Goal: Find specific page/section: Find specific page/section

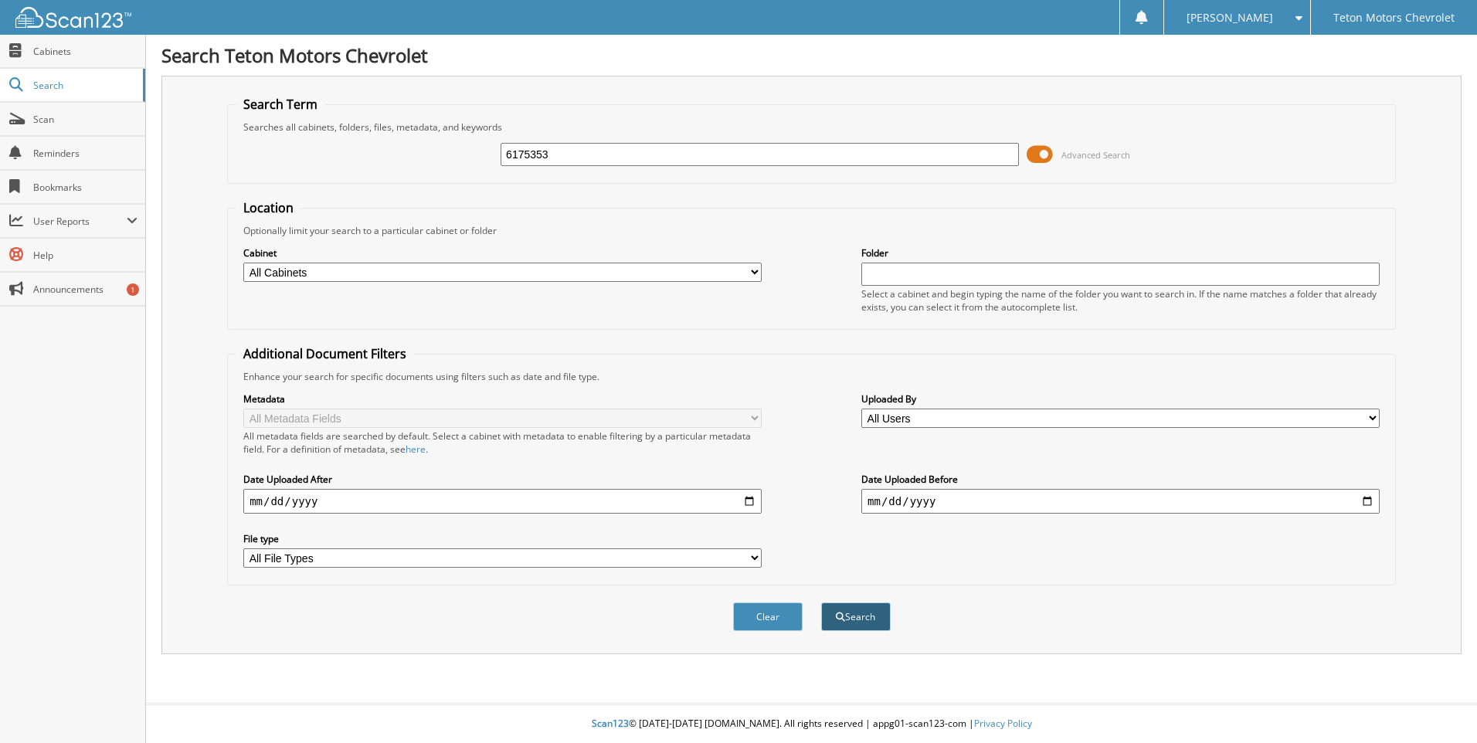
type input "6175353"
click at [858, 615] on button "Search" at bounding box center [856, 617] width 70 height 29
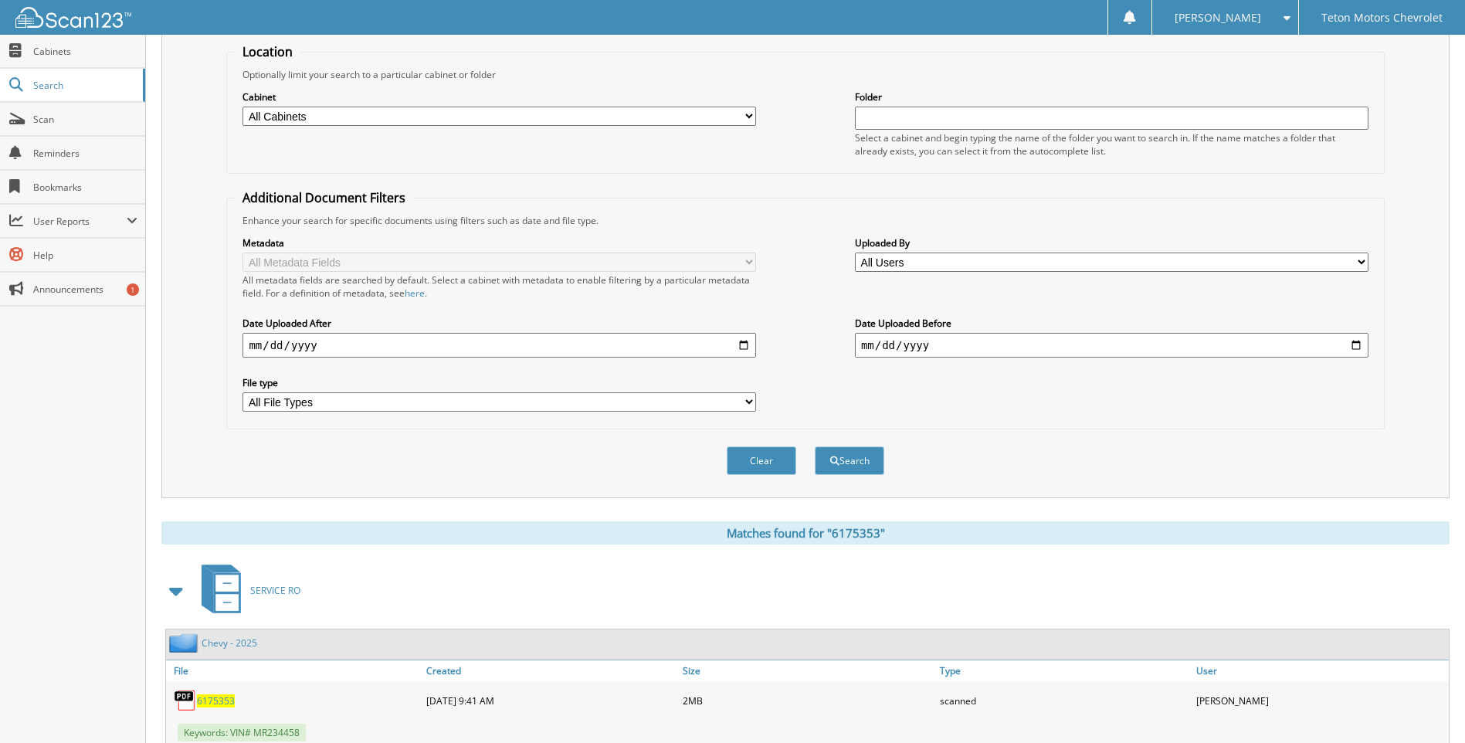
scroll to position [206, 0]
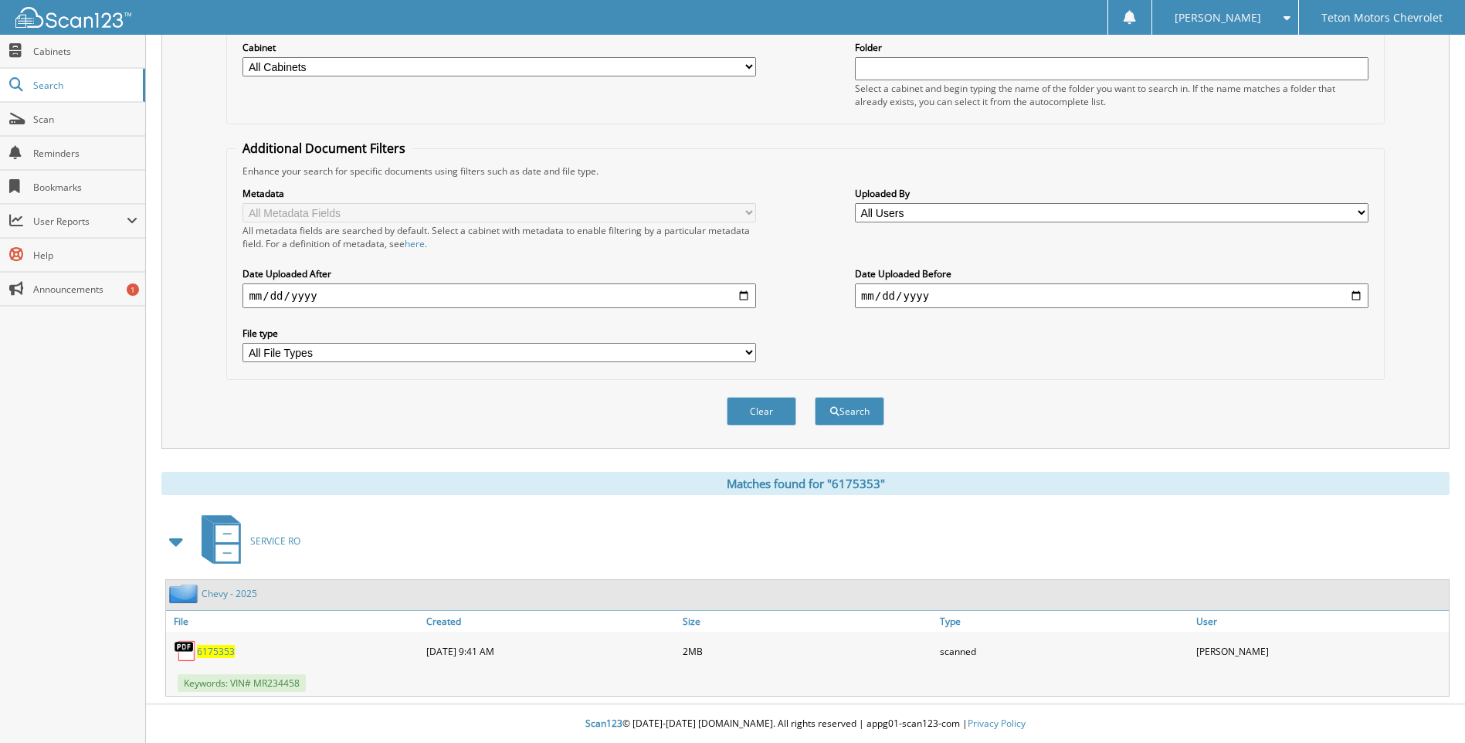
click at [220, 653] on span "6175353" at bounding box center [216, 651] width 38 height 13
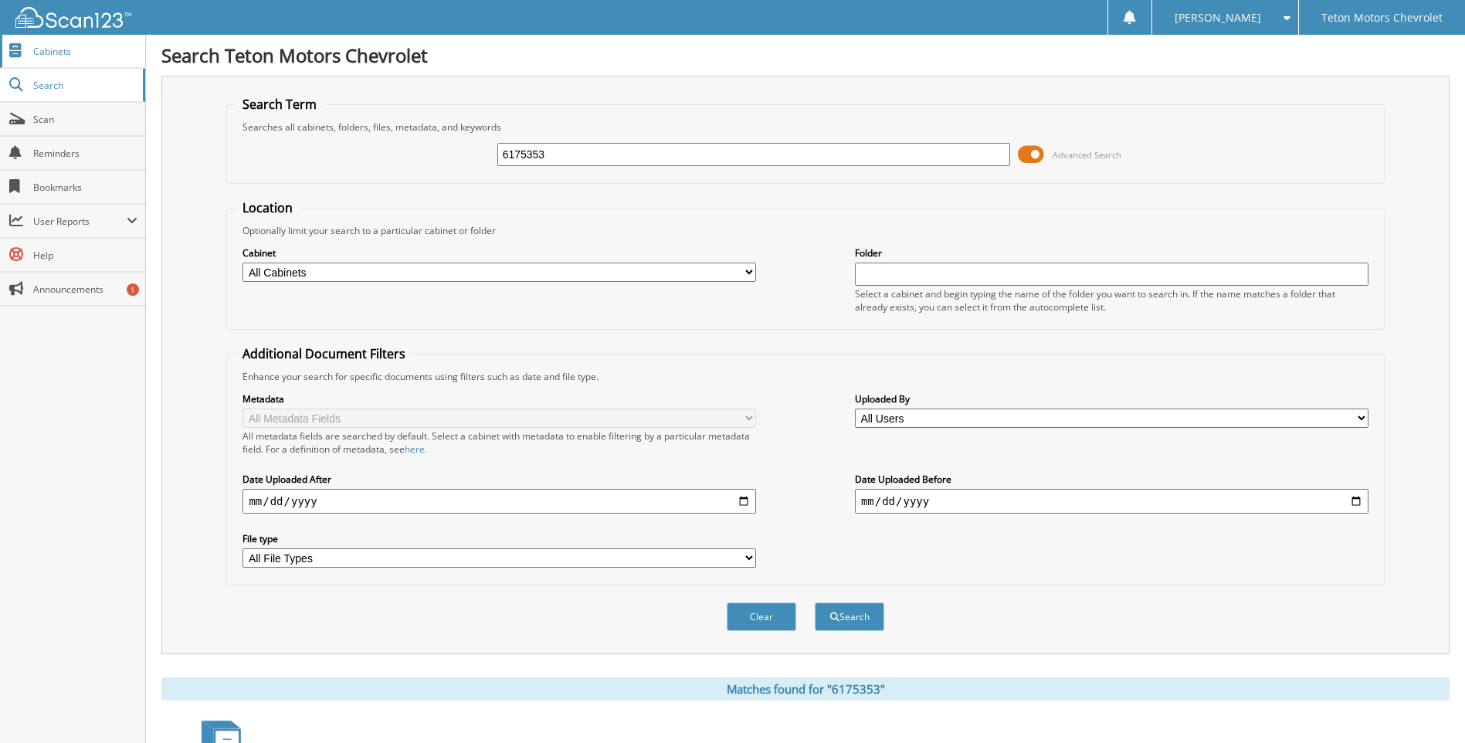
click at [47, 56] on span "Cabinets" at bounding box center [85, 51] width 104 height 13
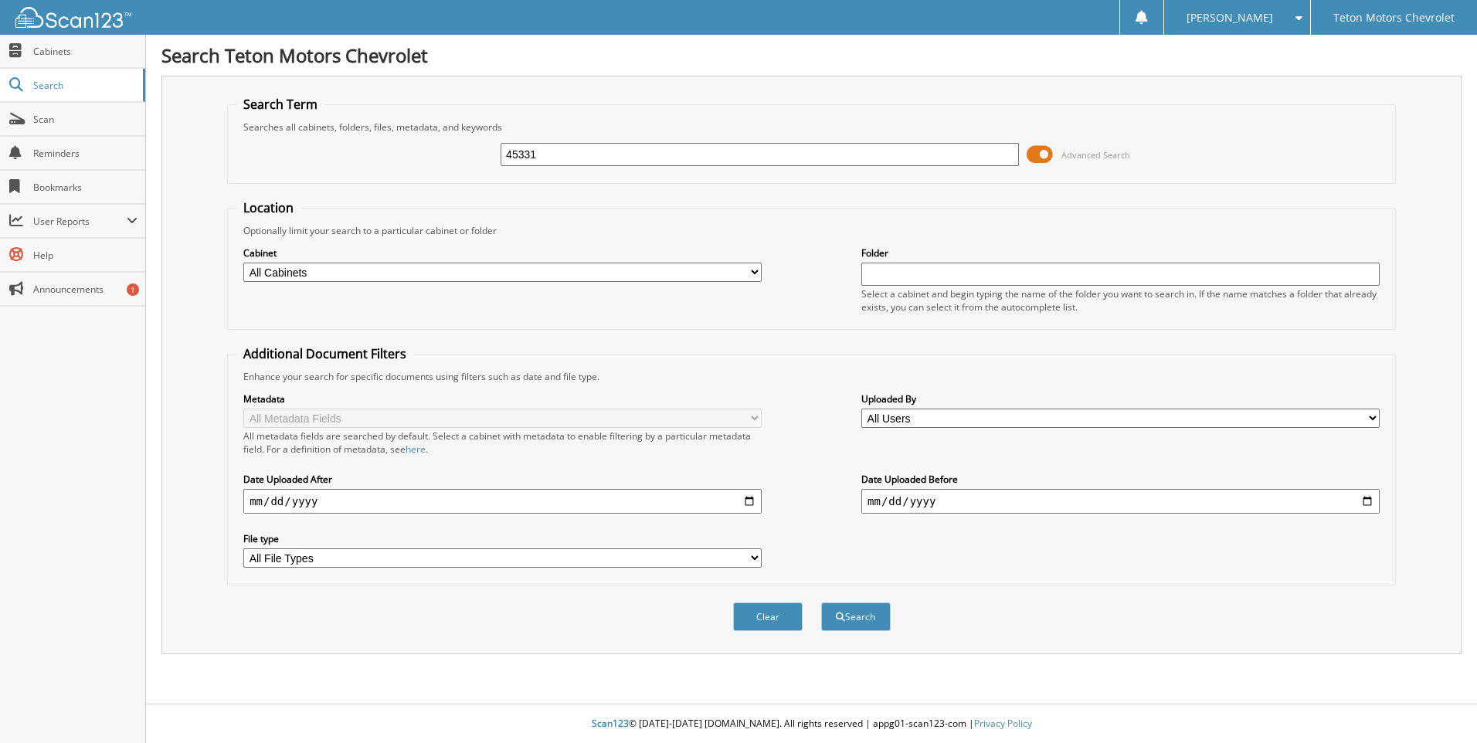
type input "45331"
click at [821, 603] on button "Search" at bounding box center [856, 617] width 70 height 29
